Goal: Information Seeking & Learning: Learn about a topic

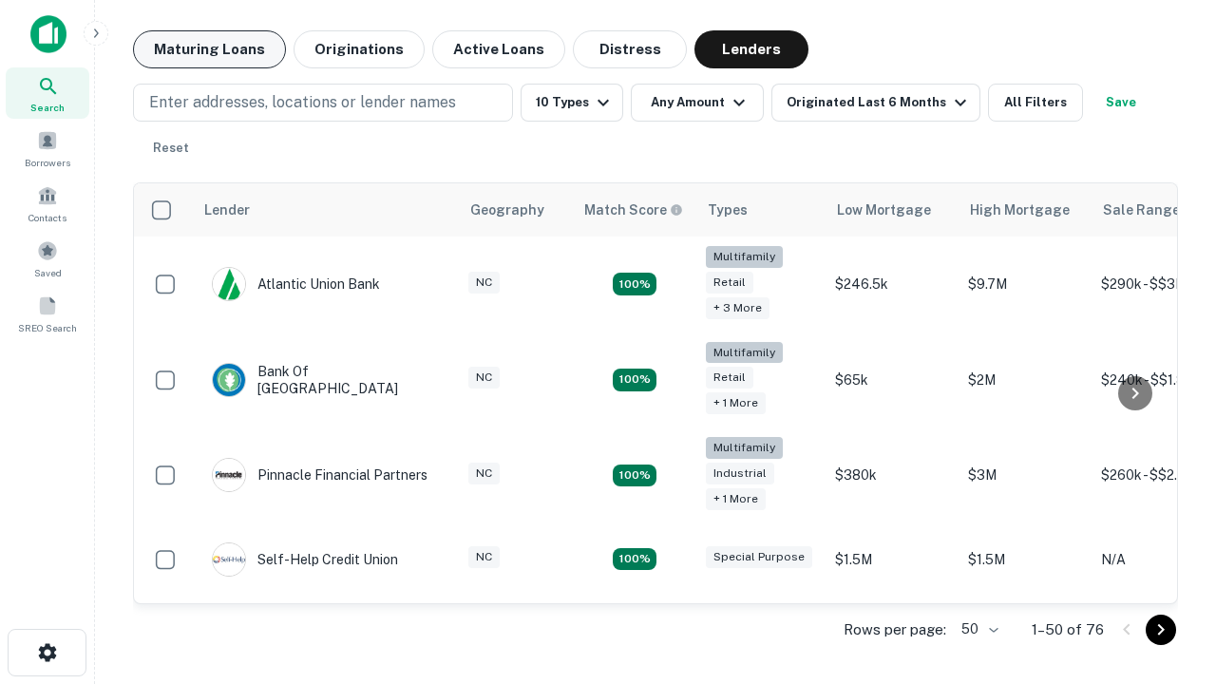
click at [209, 49] on button "Maturing Loans" at bounding box center [209, 49] width 153 height 38
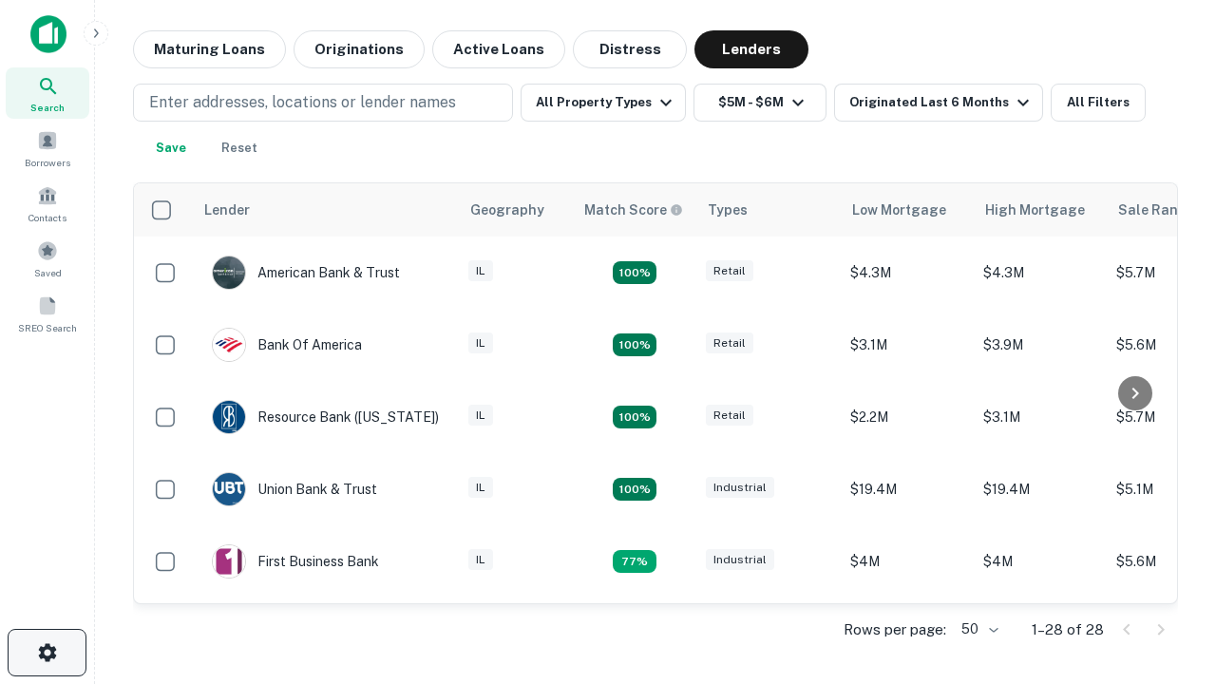
click at [47, 653] on icon "button" at bounding box center [47, 652] width 23 height 23
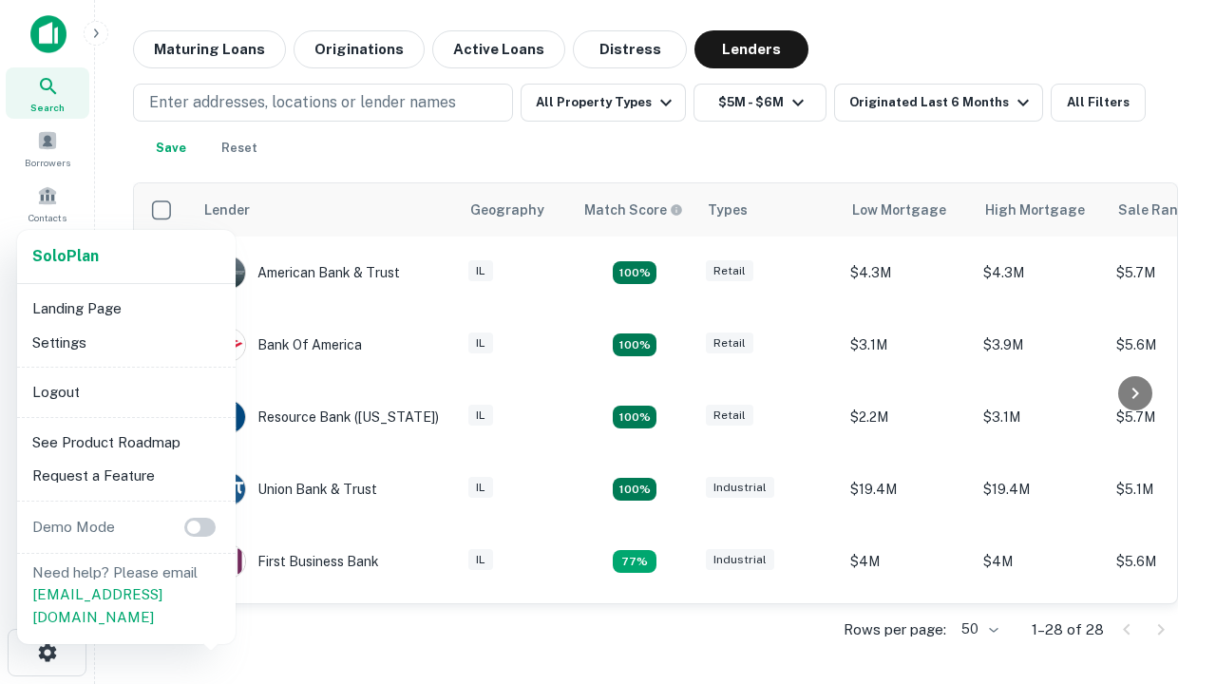
click at [125, 391] on li "Logout" at bounding box center [126, 392] width 203 height 34
